Goal: Information Seeking & Learning: Learn about a topic

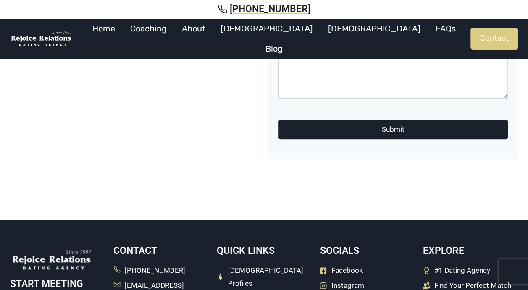
scroll to position [239, 0]
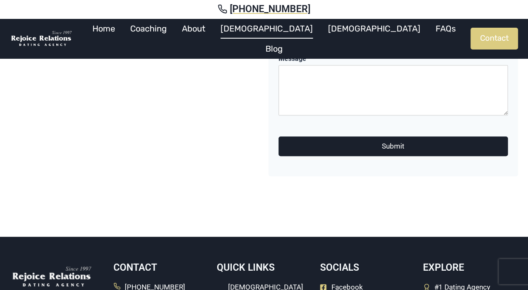
click at [270, 35] on link "[DEMOGRAPHIC_DATA]" at bounding box center [266, 28] width 107 height 20
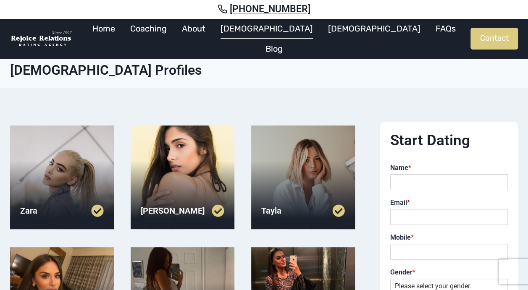
click at [90, 144] on div at bounding box center [62, 178] width 104 height 104
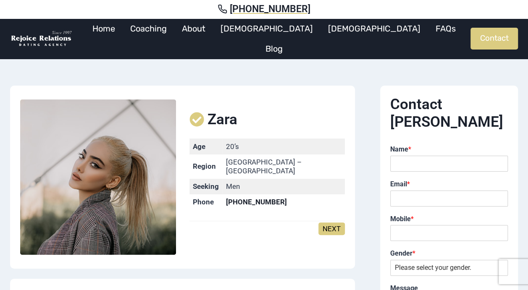
click at [333, 226] on link "NEXT" at bounding box center [331, 229] width 26 height 13
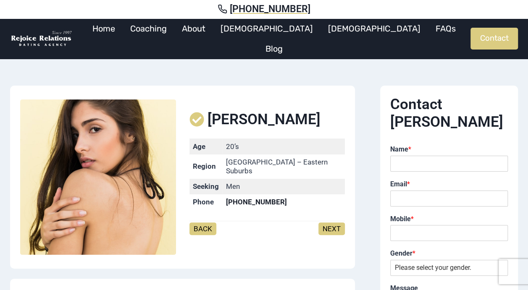
click at [333, 226] on link "NEXT" at bounding box center [331, 229] width 26 height 13
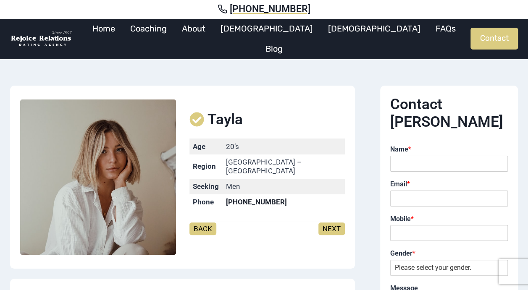
click at [333, 226] on link "NEXT" at bounding box center [331, 229] width 26 height 13
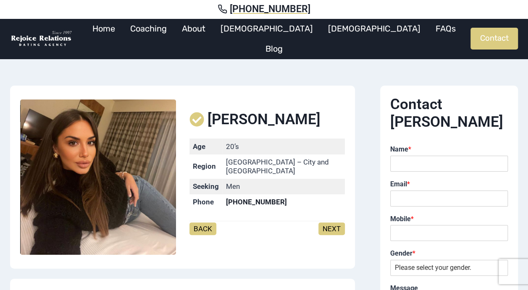
click at [333, 226] on link "NEXT" at bounding box center [331, 229] width 26 height 13
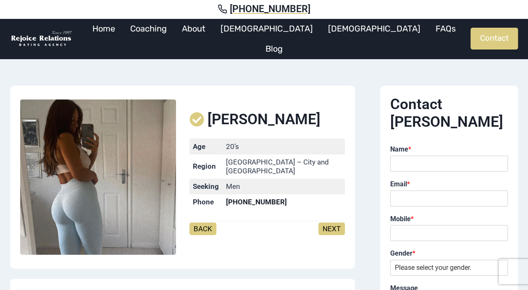
click at [333, 226] on link "NEXT" at bounding box center [331, 229] width 26 height 13
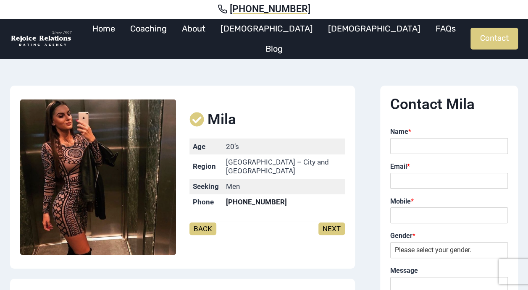
click at [333, 226] on link "NEXT" at bounding box center [331, 229] width 26 height 13
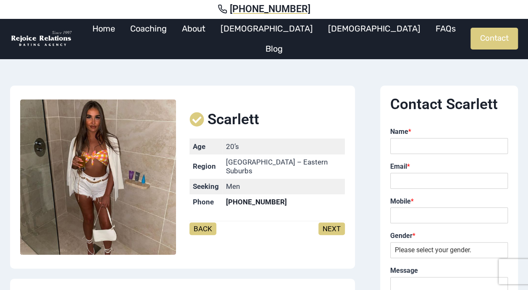
click at [333, 226] on link "NEXT" at bounding box center [331, 229] width 26 height 13
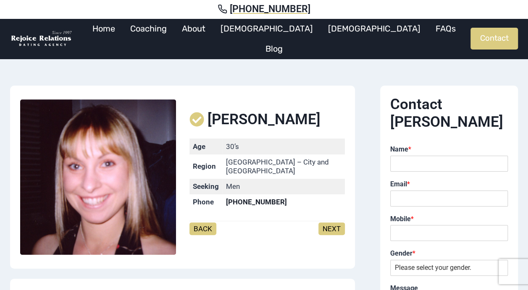
click at [333, 226] on link "NEXT" at bounding box center [331, 229] width 26 height 13
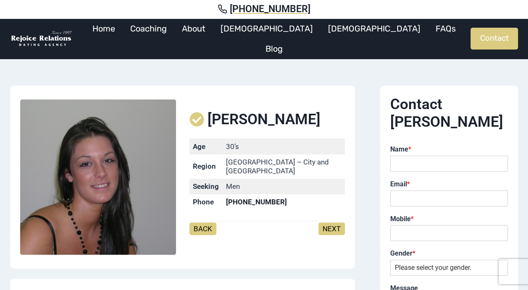
click at [333, 226] on link "NEXT" at bounding box center [331, 229] width 26 height 13
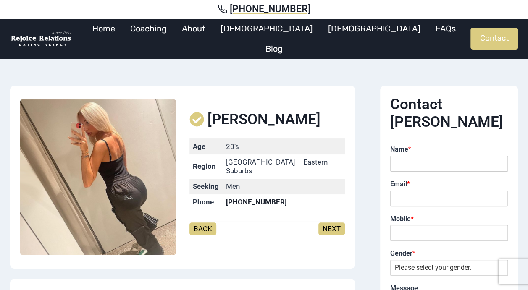
click at [333, 226] on link "NEXT" at bounding box center [331, 229] width 26 height 13
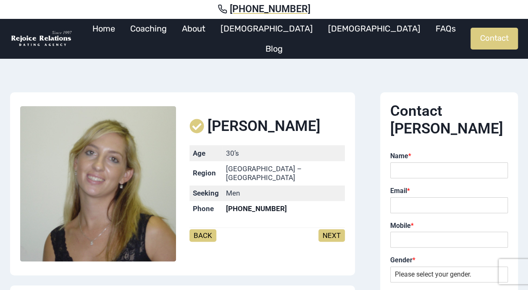
click at [333, 229] on link "NEXT" at bounding box center [331, 235] width 26 height 13
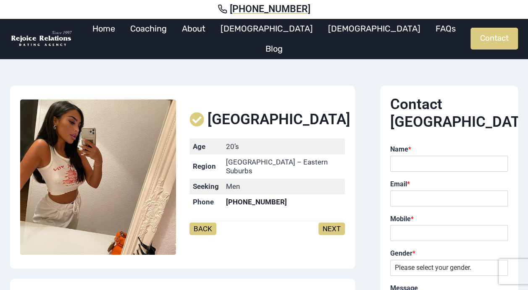
click at [333, 226] on link "NEXT" at bounding box center [331, 229] width 26 height 13
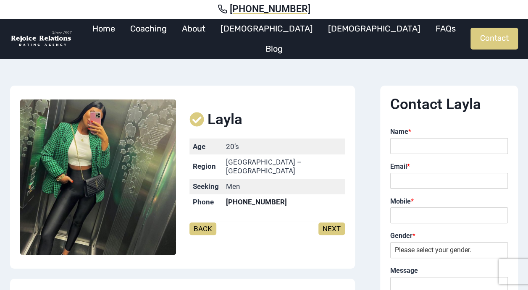
click at [333, 226] on link "NEXT" at bounding box center [331, 229] width 26 height 13
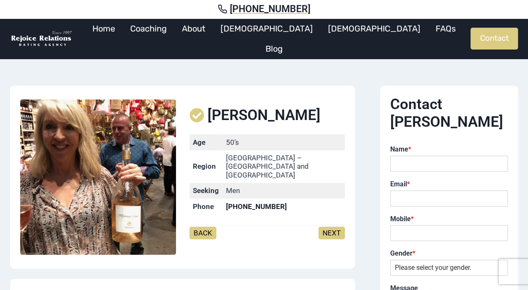
click at [333, 227] on link "NEXT" at bounding box center [331, 233] width 26 height 13
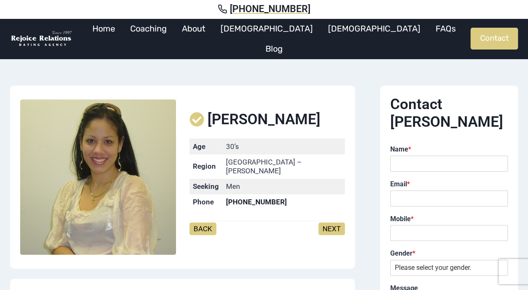
click at [333, 226] on link "NEXT" at bounding box center [331, 229] width 26 height 13
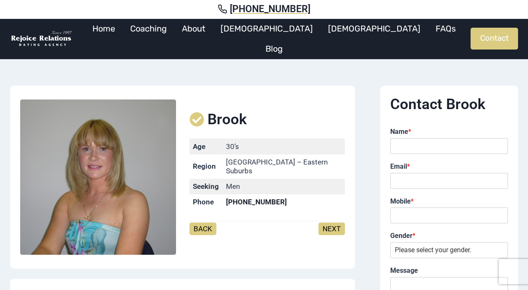
click at [333, 226] on link "NEXT" at bounding box center [331, 229] width 26 height 13
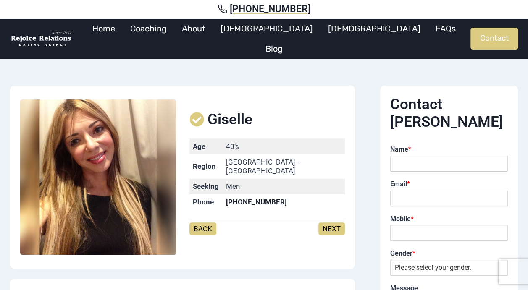
click at [333, 226] on link "NEXT" at bounding box center [331, 229] width 26 height 13
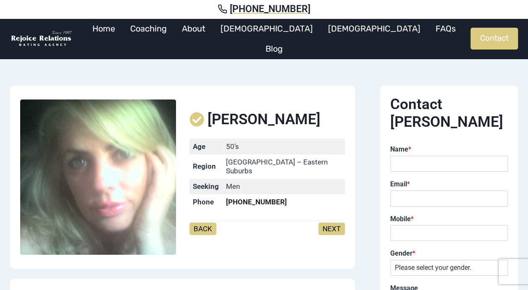
click at [333, 226] on link "NEXT" at bounding box center [331, 229] width 26 height 13
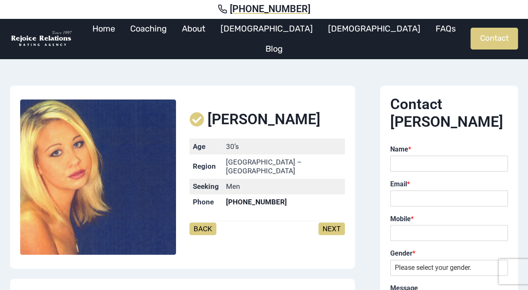
click at [333, 226] on link "NEXT" at bounding box center [331, 229] width 26 height 13
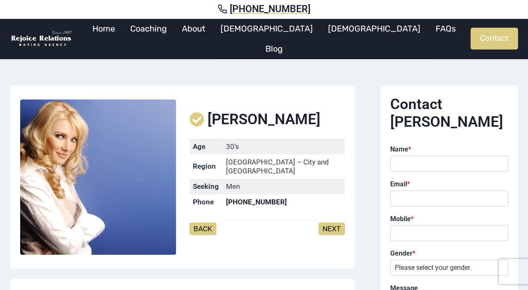
click at [333, 226] on link "NEXT" at bounding box center [331, 229] width 26 height 13
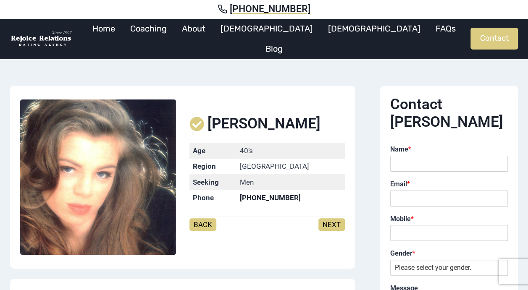
click at [333, 226] on link "NEXT" at bounding box center [331, 224] width 26 height 13
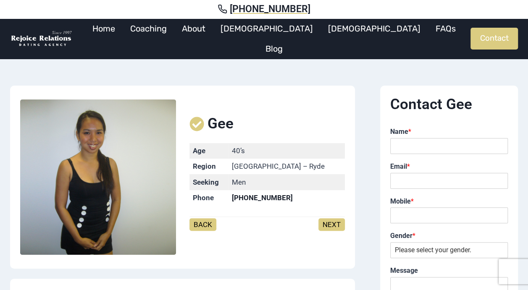
click at [333, 226] on link "NEXT" at bounding box center [331, 224] width 26 height 13
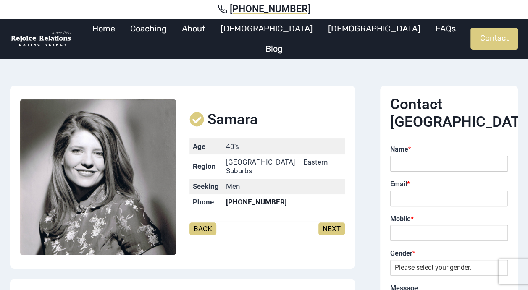
click at [333, 226] on link "NEXT" at bounding box center [331, 229] width 26 height 13
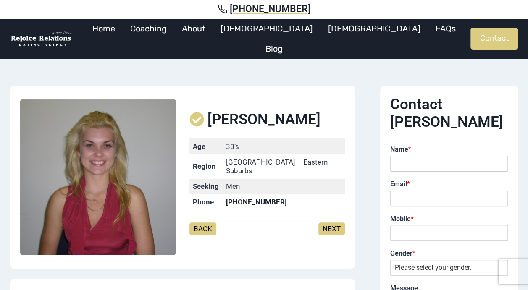
click at [333, 226] on link "NEXT" at bounding box center [331, 229] width 26 height 13
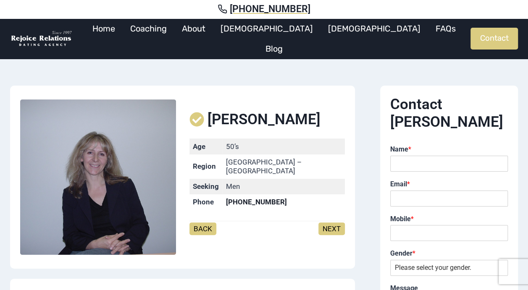
click at [333, 226] on link "NEXT" at bounding box center [331, 229] width 26 height 13
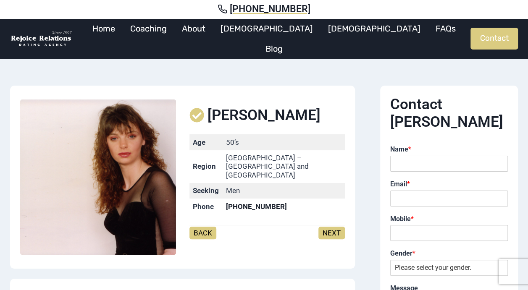
click at [333, 227] on link "NEXT" at bounding box center [331, 233] width 26 height 13
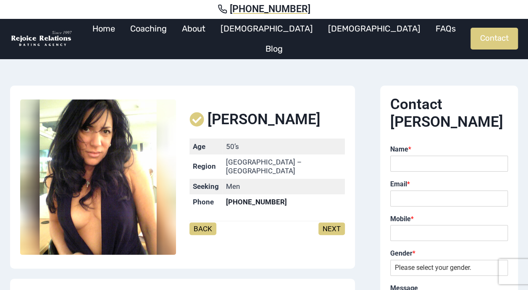
click at [333, 226] on link "NEXT" at bounding box center [331, 229] width 26 height 13
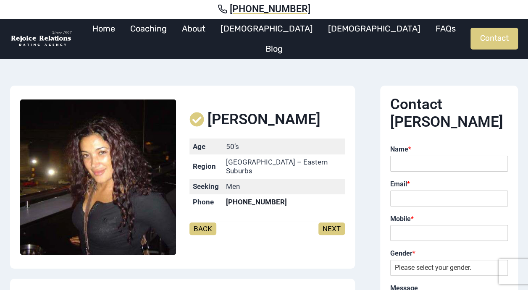
click at [333, 226] on link "NEXT" at bounding box center [331, 229] width 26 height 13
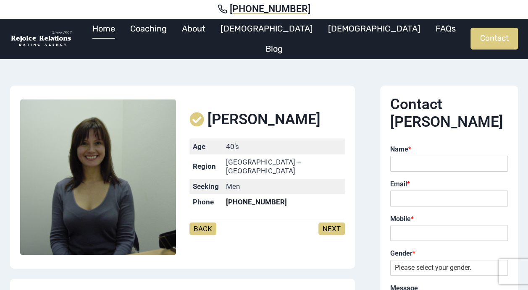
click at [123, 32] on link "Home" at bounding box center [104, 28] width 38 height 20
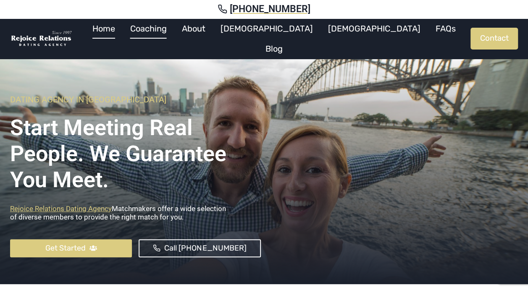
click at [174, 35] on link "Coaching" at bounding box center [149, 28] width 52 height 20
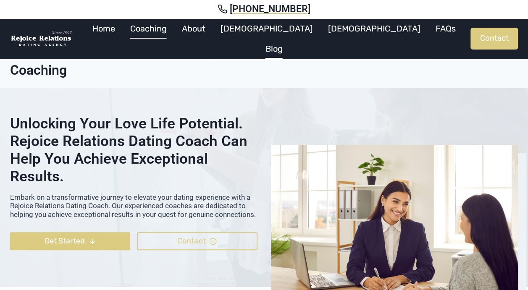
click at [290, 39] on link "Blog" at bounding box center [274, 49] width 32 height 20
click at [428, 35] on link "FAQs" at bounding box center [445, 28] width 35 height 20
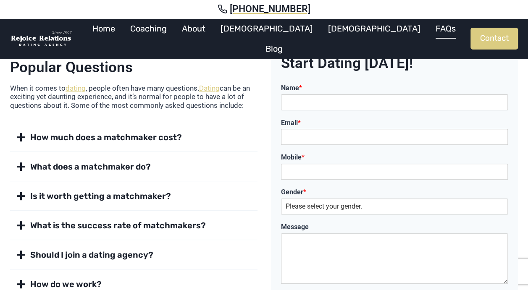
scroll to position [84, 0]
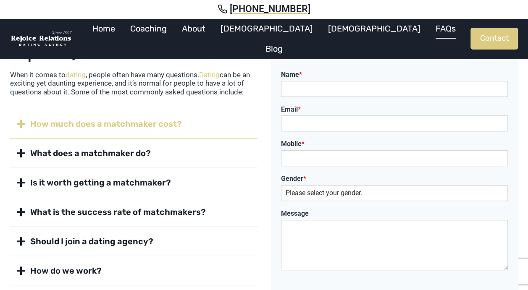
click at [144, 121] on span "How much does a matchmaker cost?" at bounding box center [106, 124] width 152 height 12
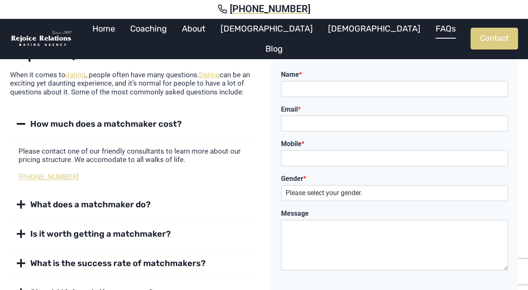
scroll to position [168, 0]
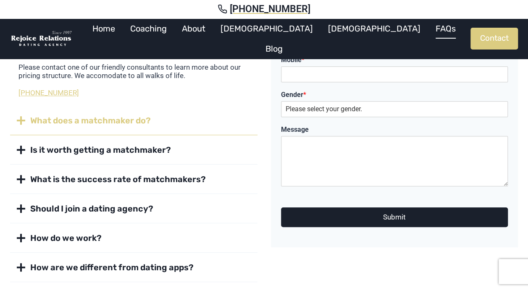
click at [141, 118] on span "What does a matchmaker do?" at bounding box center [90, 121] width 121 height 12
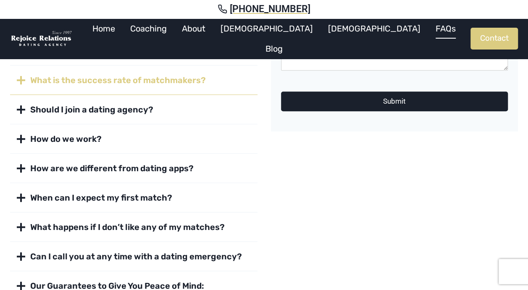
scroll to position [294, 0]
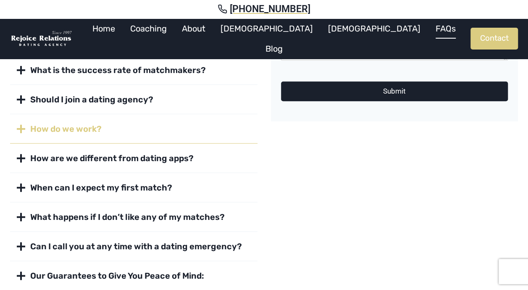
click at [75, 124] on strong "How do we work?" at bounding box center [65, 129] width 71 height 10
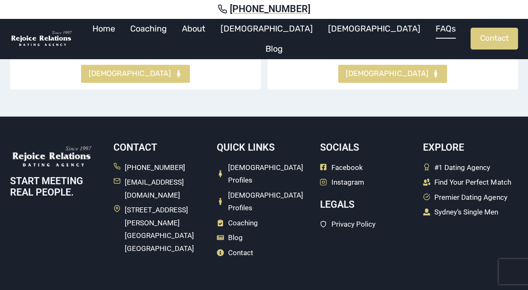
scroll to position [672, 0]
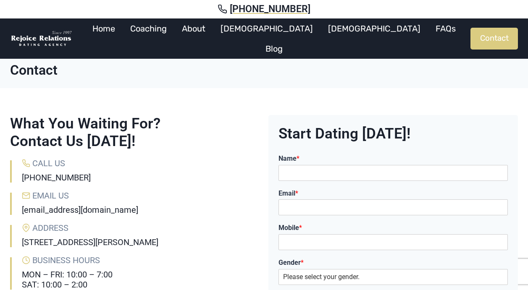
scroll to position [239, 0]
